Goal: Transaction & Acquisition: Book appointment/travel/reservation

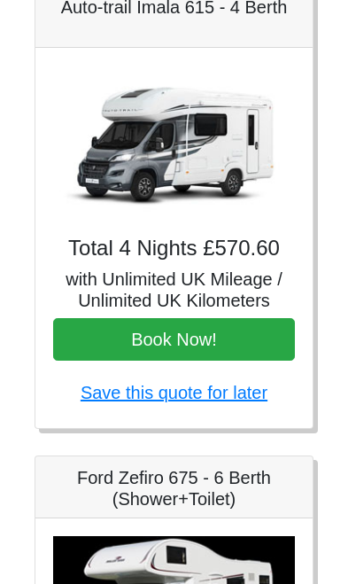
scroll to position [2668, 0]
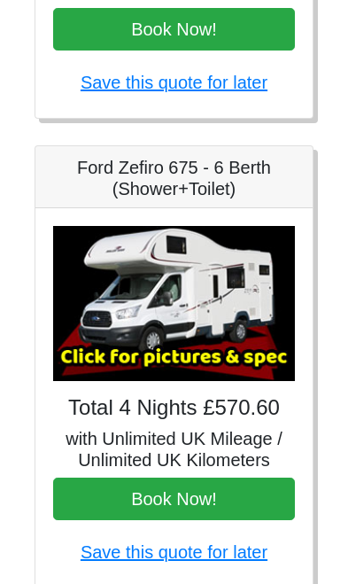
click at [247, 360] on img at bounding box center [174, 304] width 242 height 156
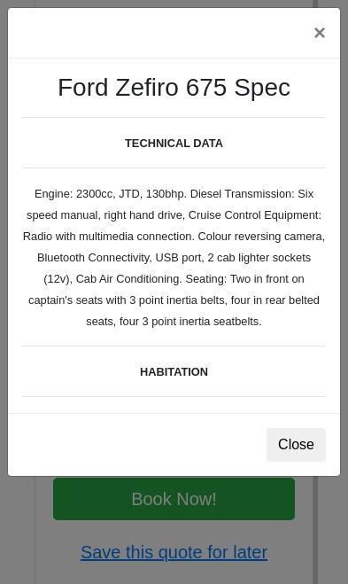
click at [156, 500] on div "× Ford Zefiro 675 Spec TECHNICAL DATA Engine: 2300cc, JTD, 130bhp. Diesel Trans…" at bounding box center [174, 292] width 348 height 584
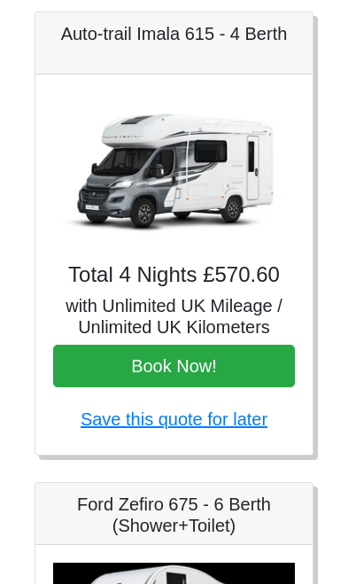
click at [105, 206] on img at bounding box center [174, 170] width 242 height 156
click at [141, 212] on img at bounding box center [174, 170] width 242 height 156
click at [153, 220] on img at bounding box center [174, 170] width 242 height 156
click at [136, 203] on img at bounding box center [174, 170] width 242 height 156
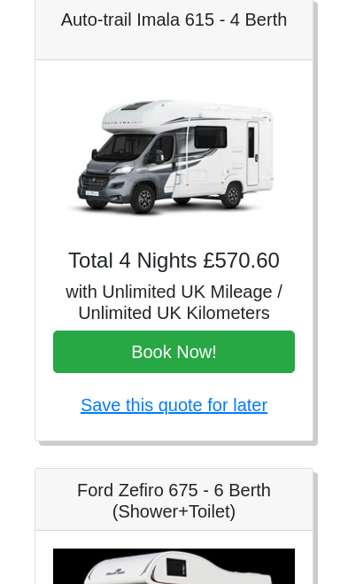
scroll to position [2617, 0]
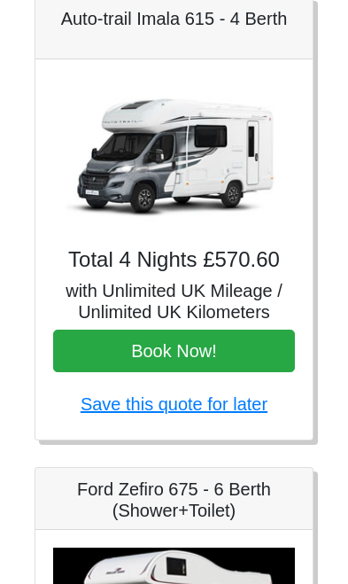
click at [206, 213] on img at bounding box center [174, 155] width 242 height 156
click at [217, 216] on img at bounding box center [174, 155] width 242 height 156
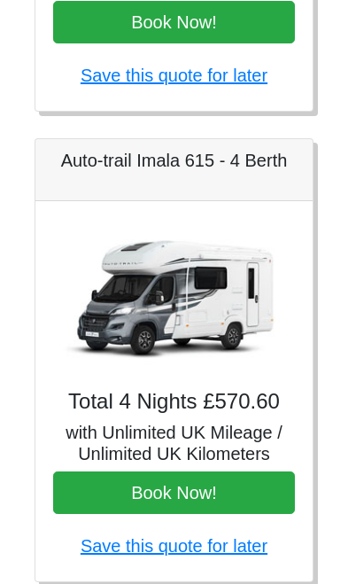
scroll to position [2462, 0]
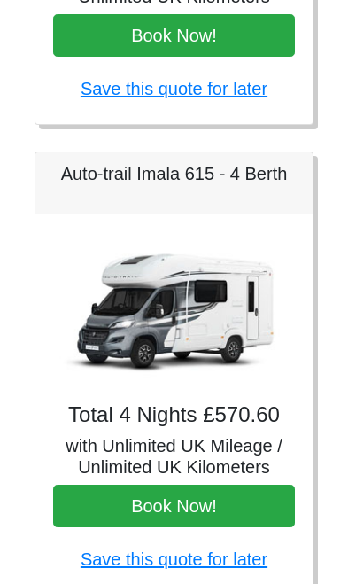
click at [201, 360] on img at bounding box center [174, 310] width 242 height 156
click at [201, 521] on button "Book Now!" at bounding box center [174, 505] width 242 height 43
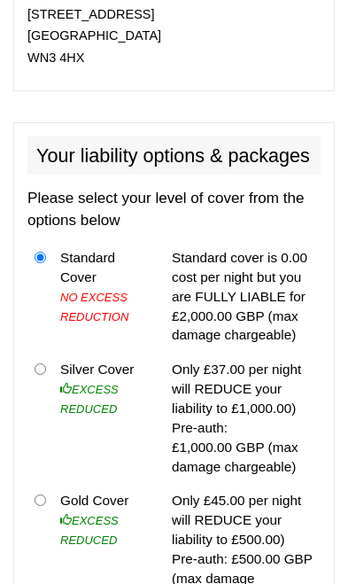
scroll to position [1495, 0]
click at [46, 494] on input "radio" at bounding box center [41, 500] width 12 height 12
radio input "true"
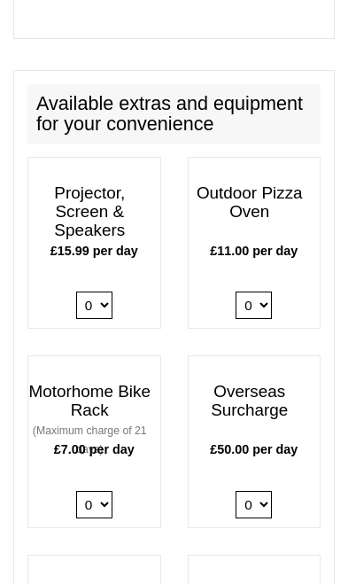
scroll to position [2180, 0]
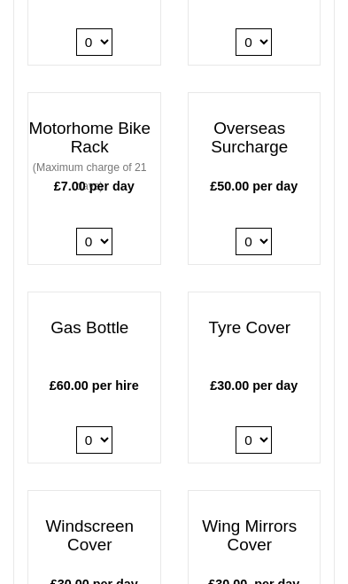
click at [269, 426] on select "0 1" at bounding box center [254, 439] width 36 height 27
select select "Tyre Cover @ 30.00 GBP per day."
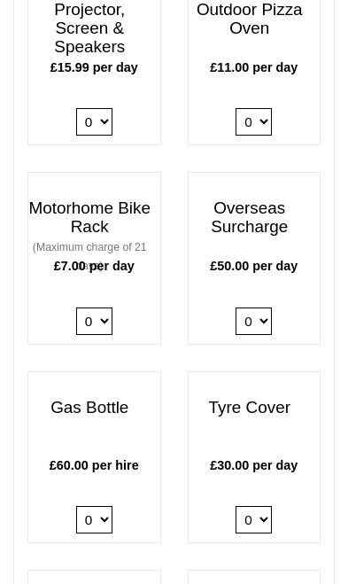
click at [99, 506] on select "0 1" at bounding box center [94, 519] width 36 height 27
select select "Gas Bottle x QTY 1 @ 60.00 GBP per hire."
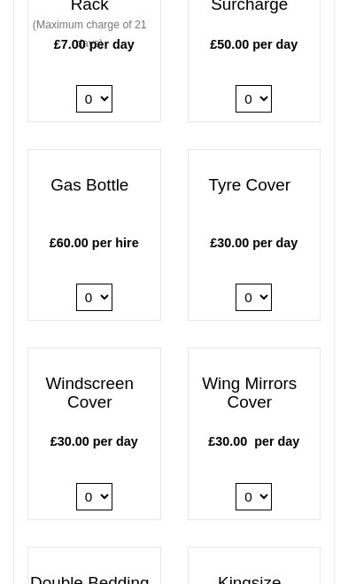
scroll to position [2707, 0]
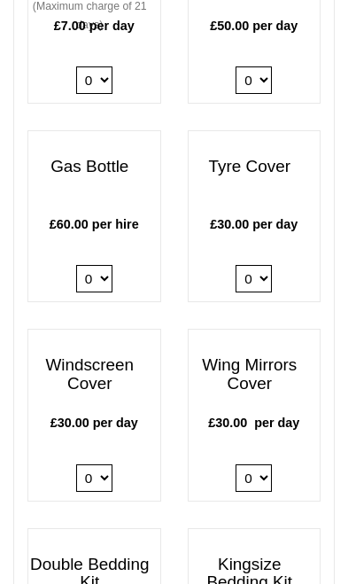
click at [104, 464] on select "0 1" at bounding box center [94, 477] width 36 height 27
select select "Windscreen Cover @ 30.00 GBP per day."
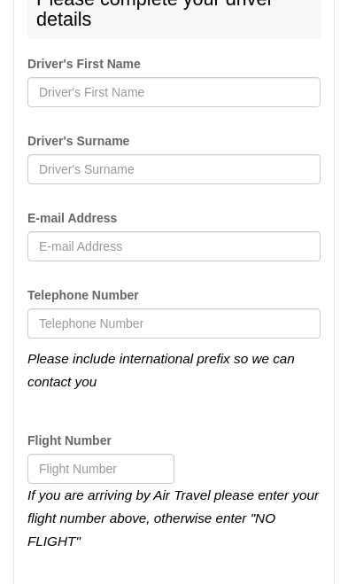
scroll to position [4337, 0]
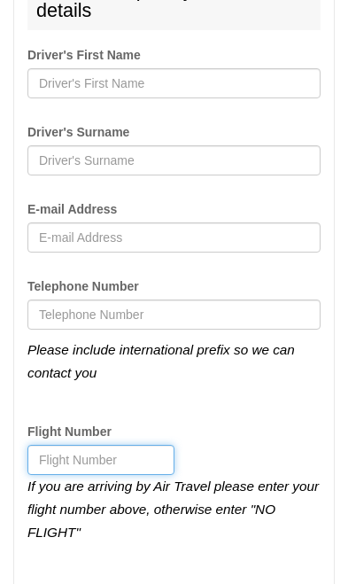
click at [131, 445] on input "Flight Number" at bounding box center [100, 460] width 147 height 30
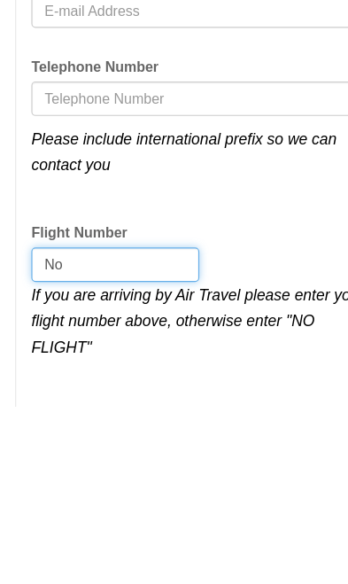
type input "No"
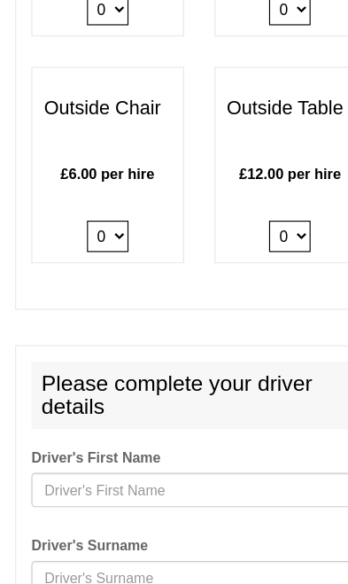
scroll to position [3991, 0]
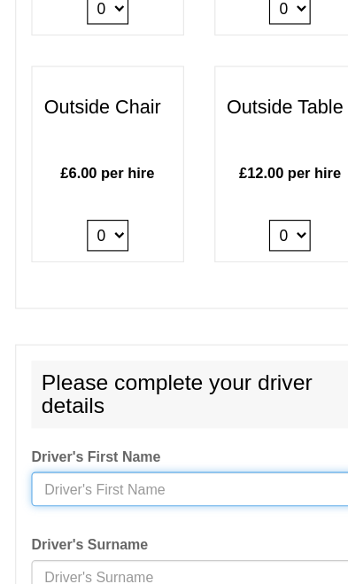
click at [216, 414] on input "Driver's First Name" at bounding box center [173, 429] width 293 height 30
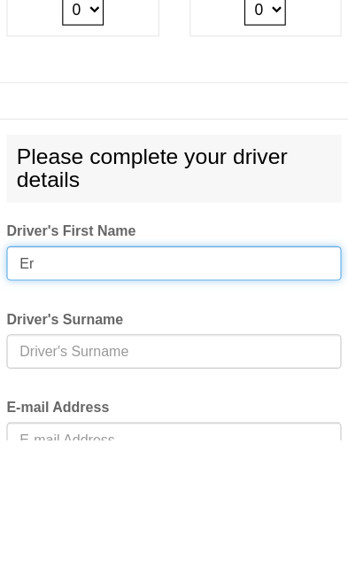
type input "E"
type input "H"
type input "Chun"
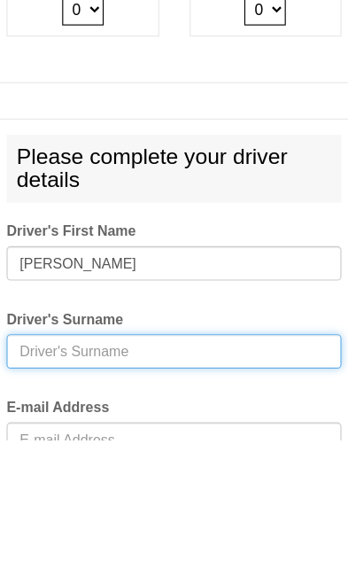
click at [27, 492] on input "Driver's Surname" at bounding box center [173, 507] width 293 height 30
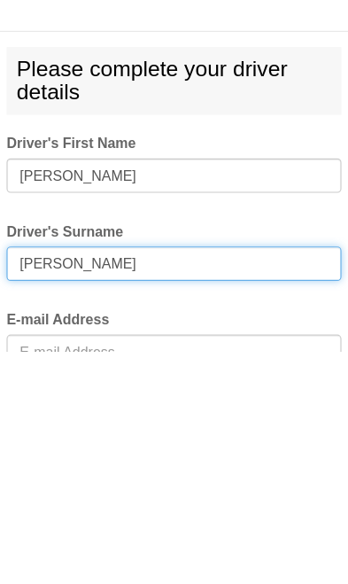
type input "Ng"
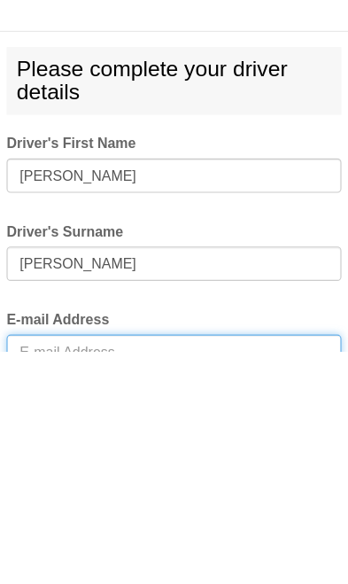
click at [27, 569] on input "E-mail Address" at bounding box center [173, 584] width 293 height 30
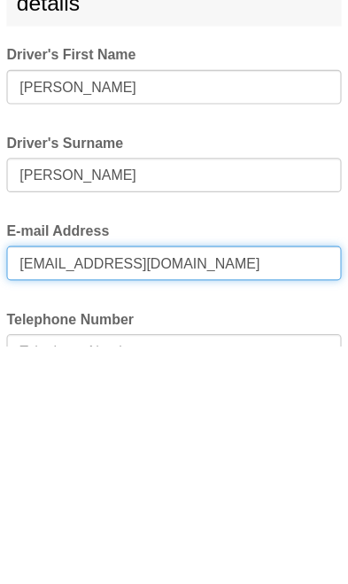
type input "ncw357@yahoo.com.hk"
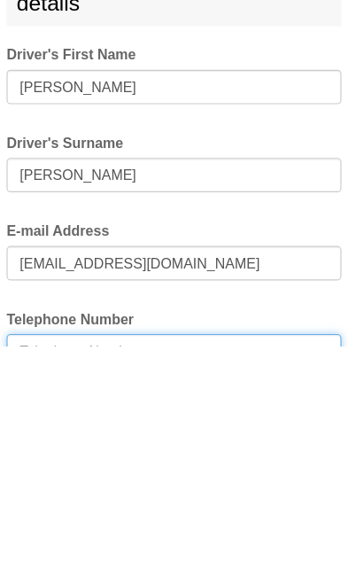
click at [27, 573] on input "Telephone Number" at bounding box center [173, 588] width 293 height 30
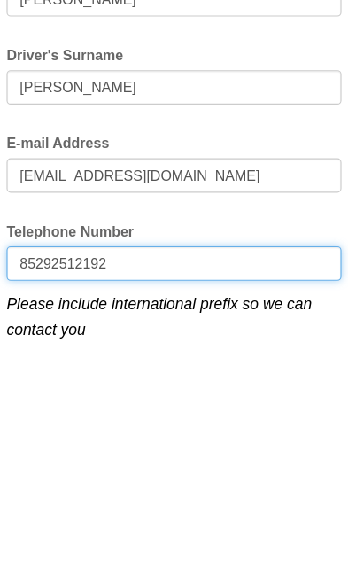
type input "85292512192"
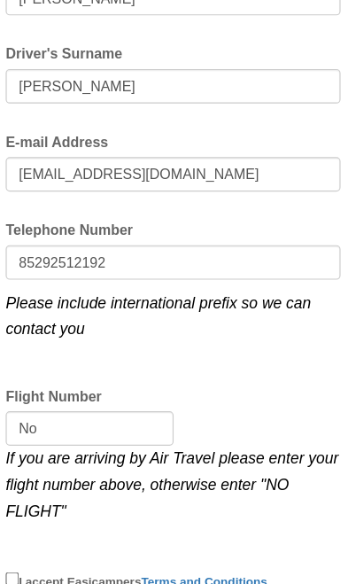
click at [27, 574] on input "I accept Easicampers Terms and Conditions" at bounding box center [33, 580] width 12 height 12
checkbox input "true"
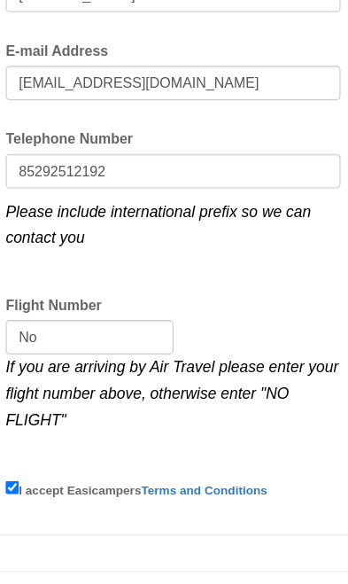
type input "Sending, please wait..."
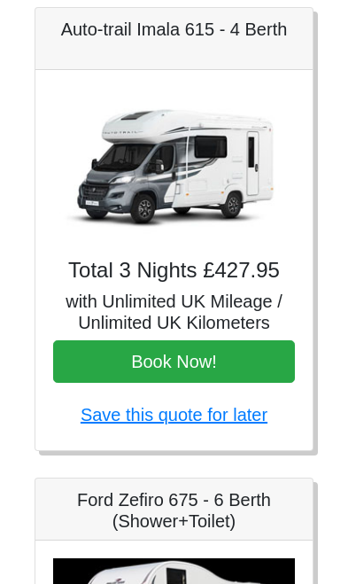
scroll to position [2592, 0]
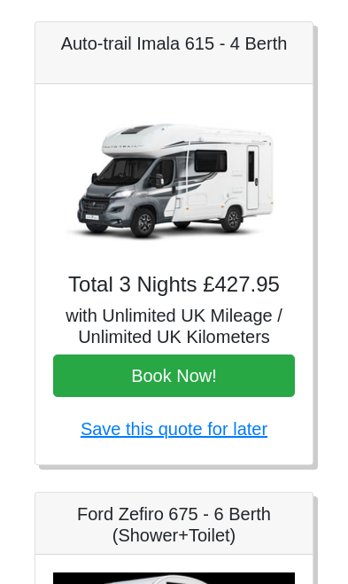
click at [135, 210] on img at bounding box center [174, 180] width 242 height 156
click at [137, 215] on img at bounding box center [174, 180] width 242 height 156
click at [138, 213] on img at bounding box center [174, 180] width 242 height 156
click at [136, 206] on img at bounding box center [174, 180] width 242 height 156
click at [144, 210] on img at bounding box center [174, 180] width 242 height 156
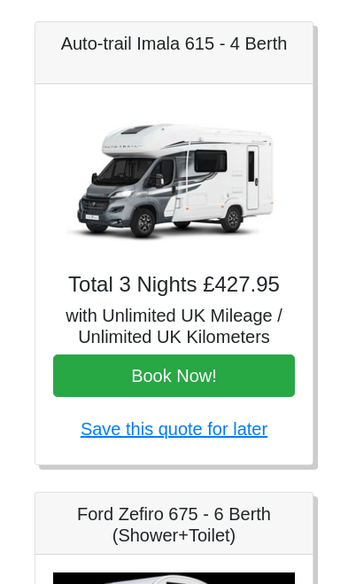
click at [148, 223] on img at bounding box center [174, 180] width 242 height 156
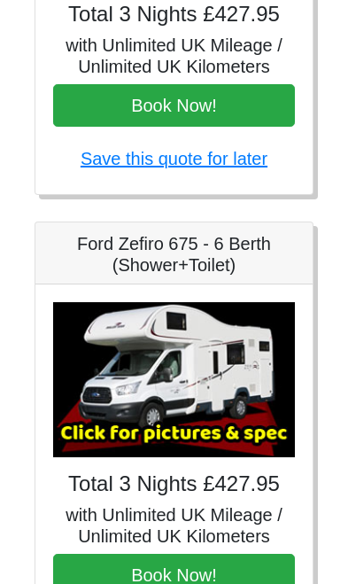
scroll to position [2926, 0]
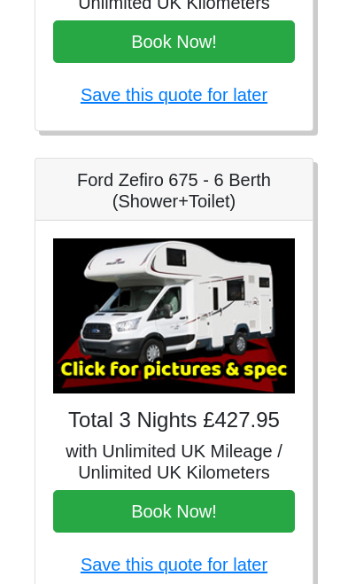
click at [243, 390] on img at bounding box center [174, 316] width 242 height 156
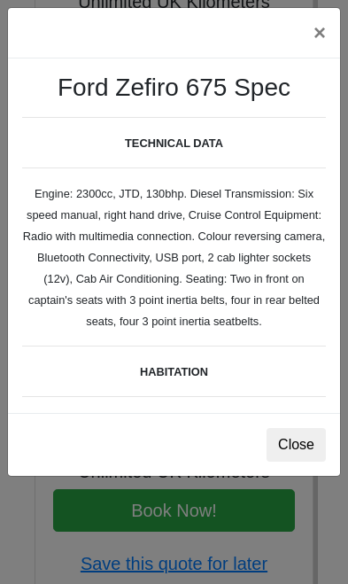
click at [211, 523] on div "× Ford Zefiro 675 Spec TECHNICAL DATA Engine: 2300cc, JTD, 130bhp. Diesel Trans…" at bounding box center [174, 292] width 348 height 584
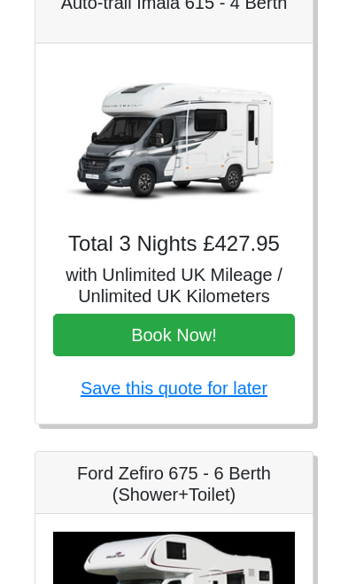
scroll to position [2592, 0]
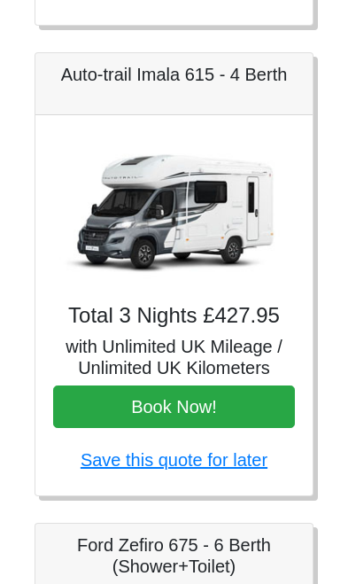
click at [147, 241] on img at bounding box center [174, 211] width 242 height 156
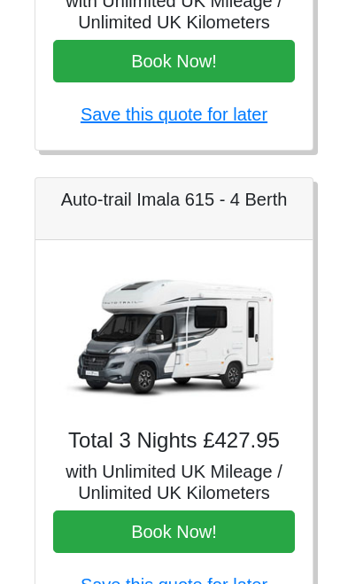
scroll to position [2436, 0]
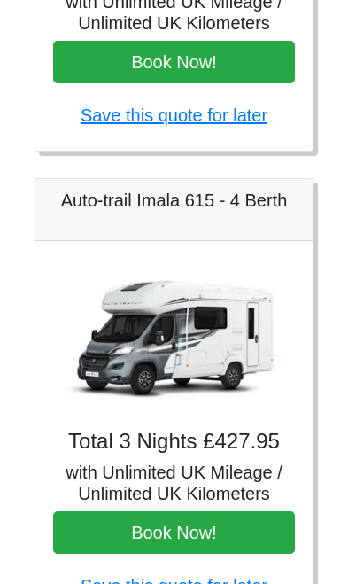
click at [224, 554] on button "Book Now!" at bounding box center [174, 532] width 242 height 43
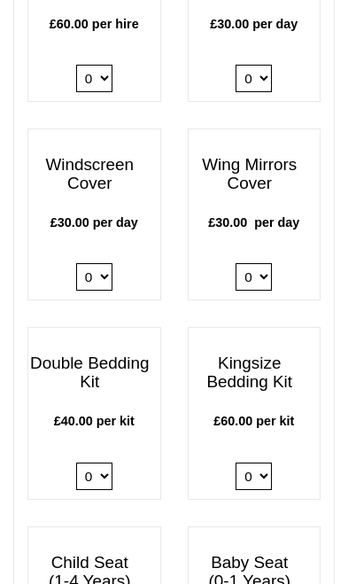
scroll to position [2593, 0]
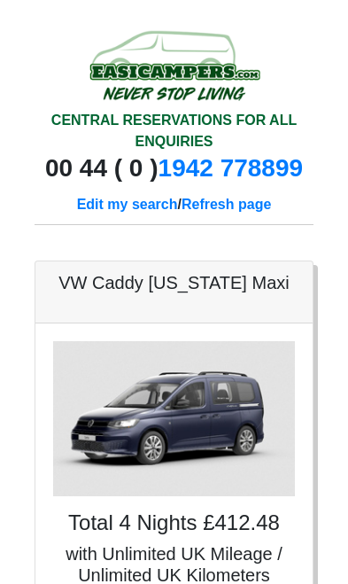
scroll to position [2710, 0]
